Goal: Check status

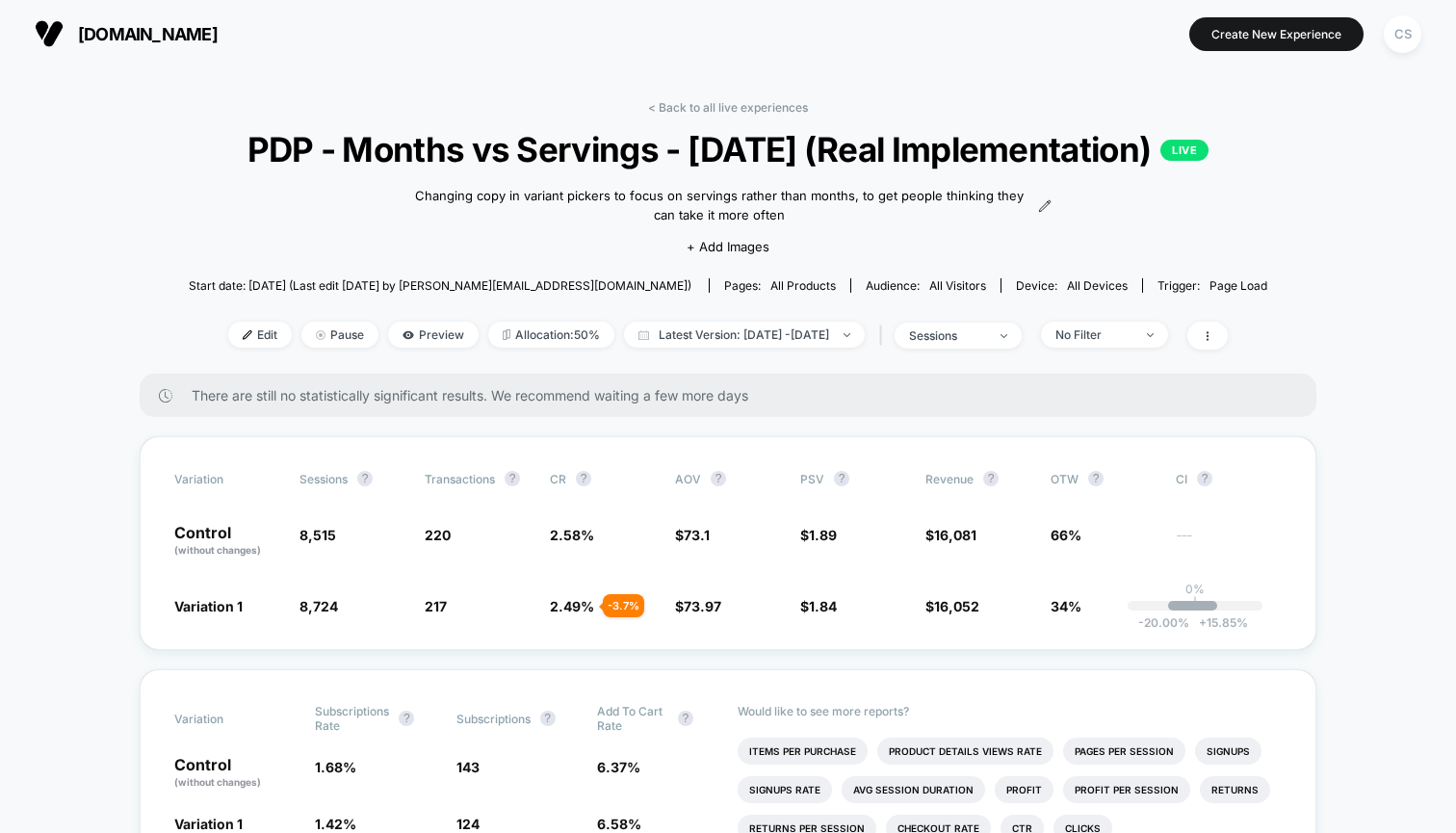
scroll to position [238, 0]
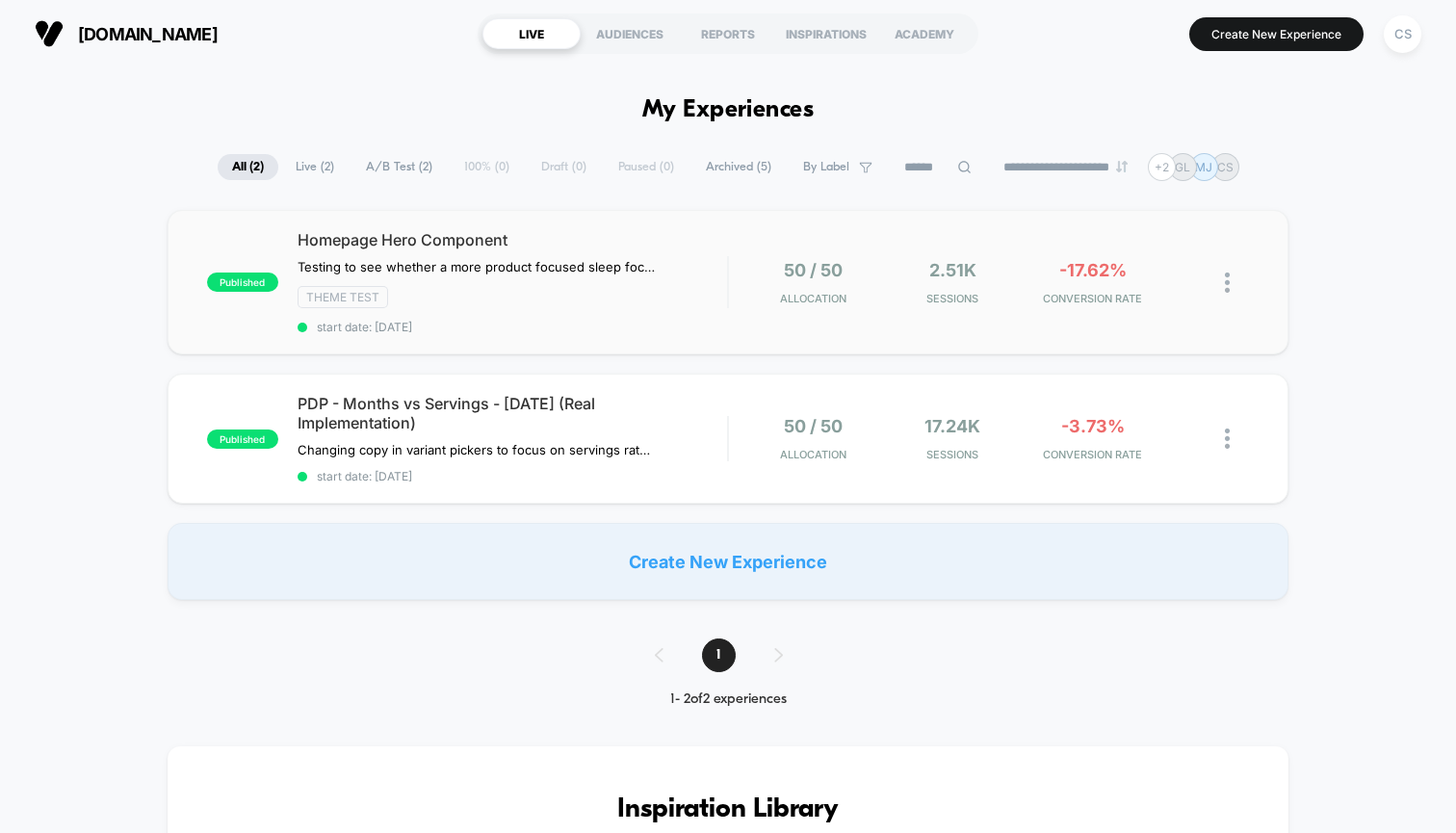
click at [682, 243] on span "Homepage Hero Component" at bounding box center [512, 239] width 430 height 19
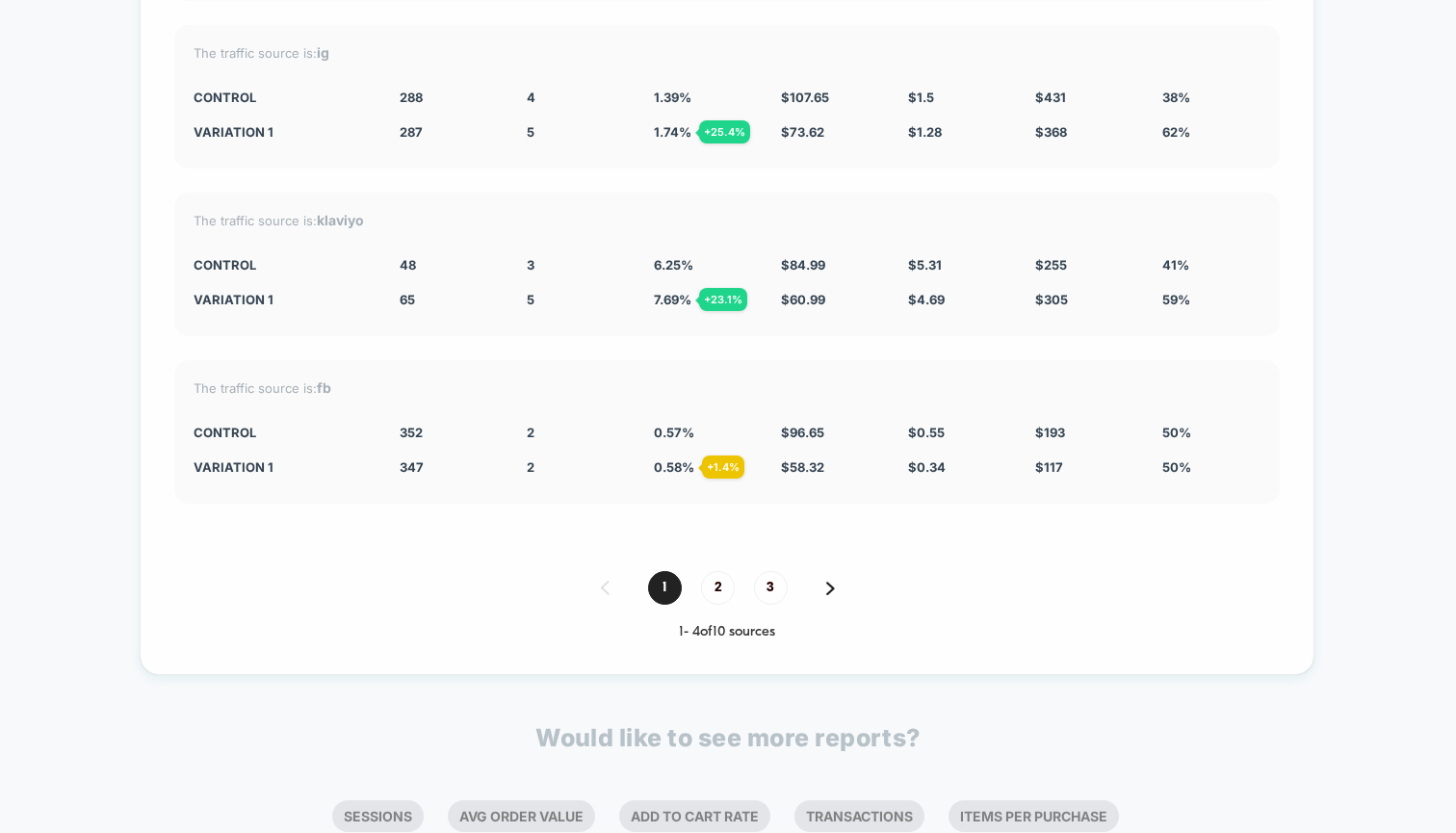
scroll to position [4449, 0]
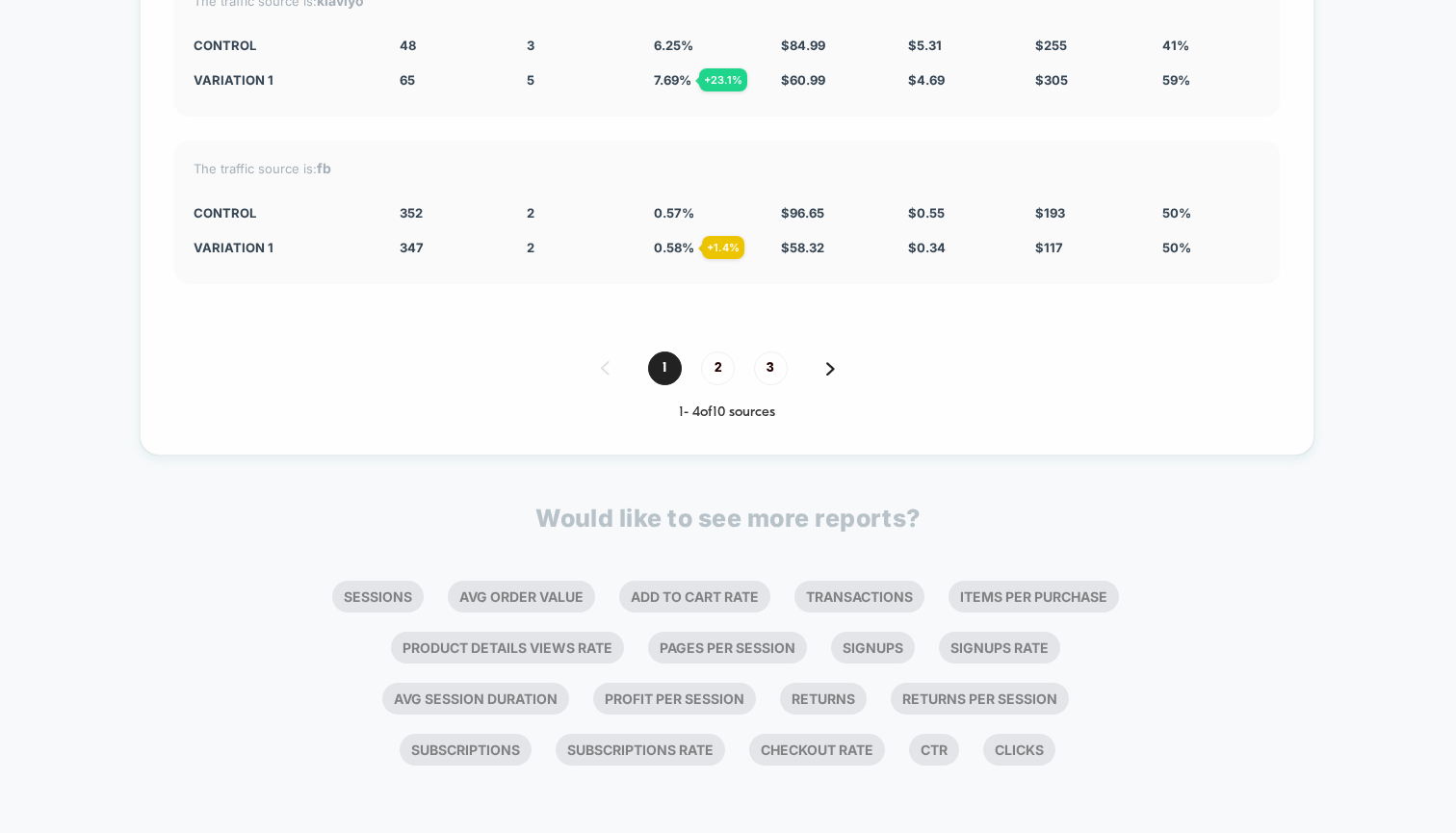
click at [842, 363] on div "1 2 3" at bounding box center [727, 368] width 1106 height 34
click at [832, 363] on img at bounding box center [830, 369] width 9 height 14
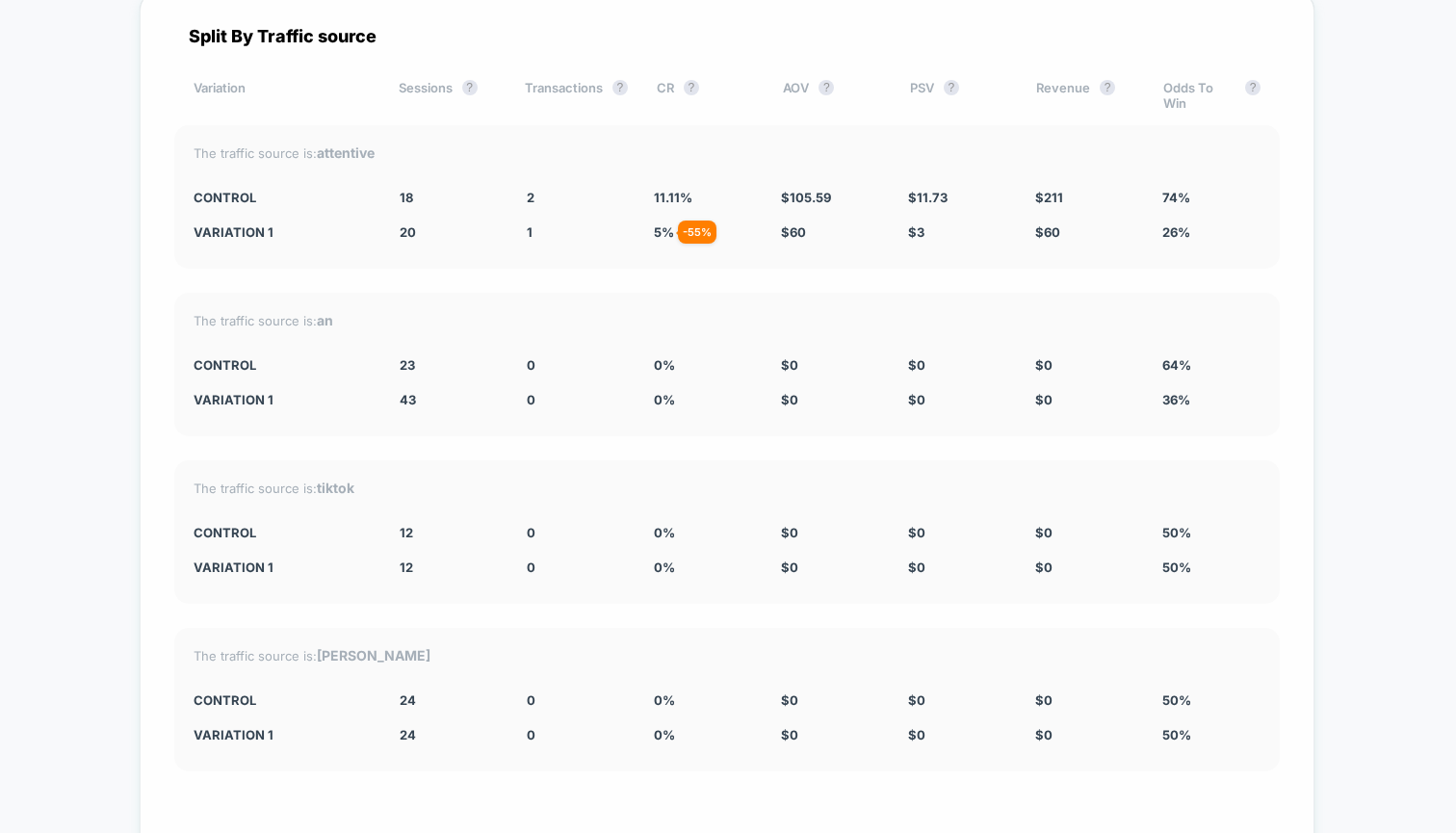
scroll to position [3854, 0]
